Goal: Download file/media

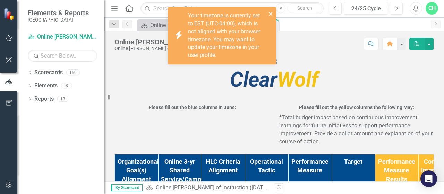
click at [271, 15] on icon "close" at bounding box center [271, 14] width 5 height 6
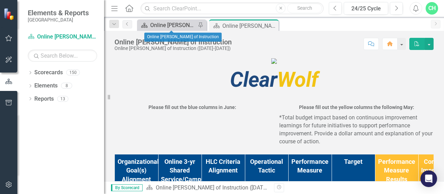
click at [171, 28] on div "Online [PERSON_NAME] of Instruction" at bounding box center [173, 25] width 46 height 9
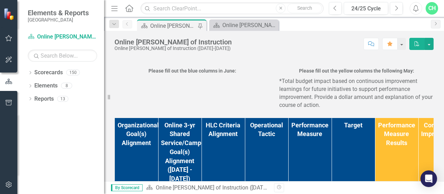
scroll to position [35, 0]
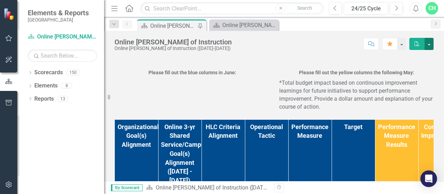
click at [433, 41] on button "button" at bounding box center [429, 44] width 9 height 12
click at [417, 73] on link "PDF Export to PDF" at bounding box center [405, 70] width 56 height 13
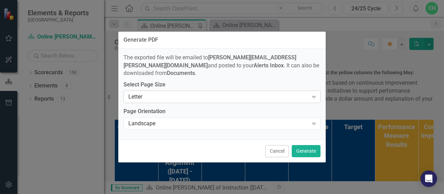
click at [316, 94] on icon "Expand" at bounding box center [314, 97] width 7 height 6
click at [312, 121] on icon "Expand" at bounding box center [314, 124] width 7 height 6
click at [306, 145] on button "Generate" at bounding box center [306, 151] width 29 height 12
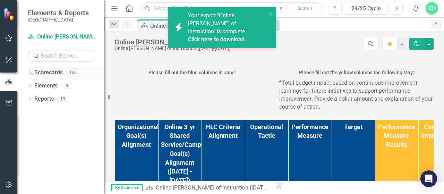
click at [31, 72] on icon at bounding box center [30, 72] width 2 height 3
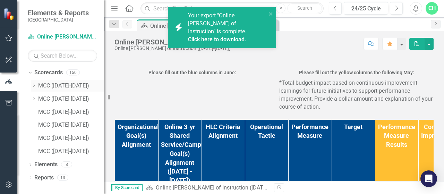
click at [34, 84] on icon "Dropdown" at bounding box center [33, 85] width 5 height 4
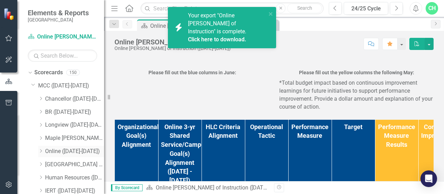
click at [65, 153] on link "Online ([DATE]-[DATE])" at bounding box center [74, 151] width 59 height 8
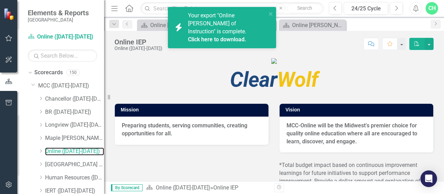
scroll to position [69, 0]
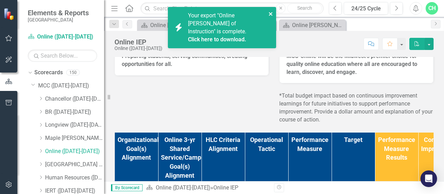
click at [270, 14] on icon "close" at bounding box center [271, 14] width 5 height 6
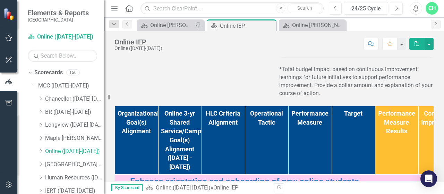
scroll to position [35, 0]
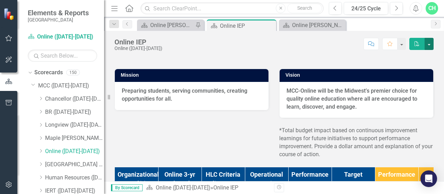
click at [429, 44] on button "button" at bounding box center [429, 44] width 9 height 12
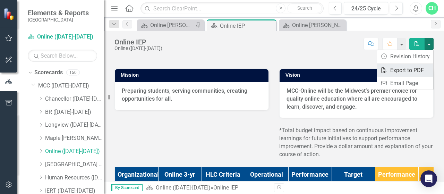
click at [424, 70] on link "PDF Export to PDF" at bounding box center [405, 70] width 56 height 13
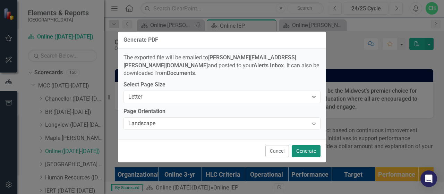
click at [313, 145] on button "Generate" at bounding box center [306, 151] width 29 height 12
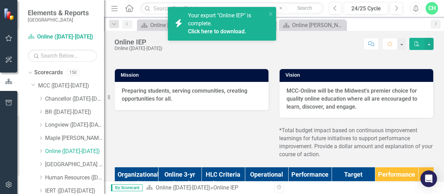
click at [231, 32] on link "Click here to download." at bounding box center [217, 31] width 58 height 7
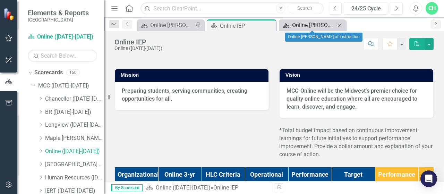
click at [310, 26] on div "Online [PERSON_NAME] of Instruction" at bounding box center [313, 25] width 43 height 9
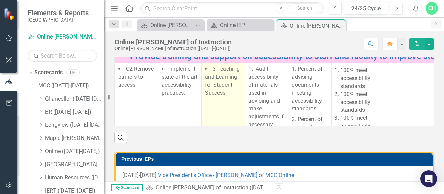
click at [231, 97] on li "3-Teaching and Learning for Student Success" at bounding box center [223, 81] width 36 height 32
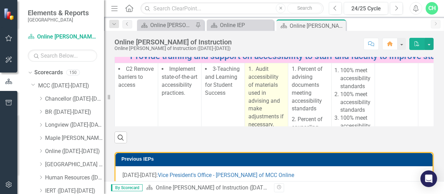
click at [255, 130] on p "1. Audit accessibility of materials used in advising and make adjustments if ne…" at bounding box center [266, 97] width 36 height 65
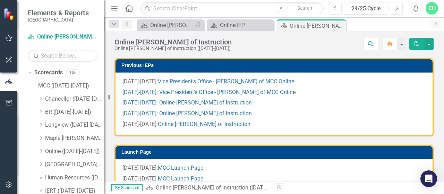
scroll to position [278, 0]
